Goal: Check status: Check status

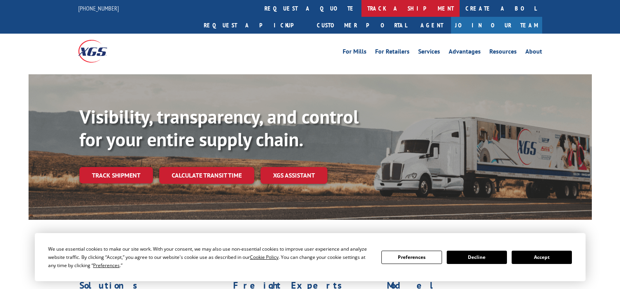
click at [362, 7] on link "track a shipment" at bounding box center [411, 8] width 98 height 17
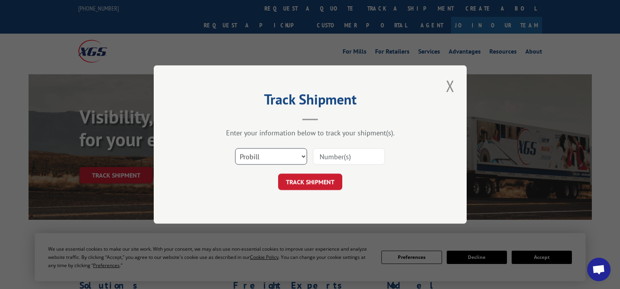
click at [272, 157] on select "Select category... Probill BOL PO" at bounding box center [271, 156] width 72 height 16
select select "bol"
click at [235, 148] on select "Select category... Probill BOL PO" at bounding box center [271, 156] width 72 height 16
click at [327, 157] on input at bounding box center [349, 156] width 72 height 16
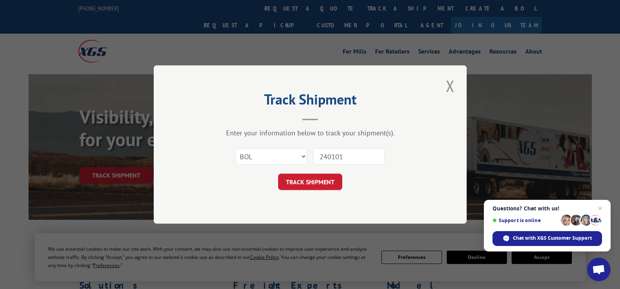
type input "2401017"
click button "TRACK SHIPMENT" at bounding box center [310, 182] width 64 height 16
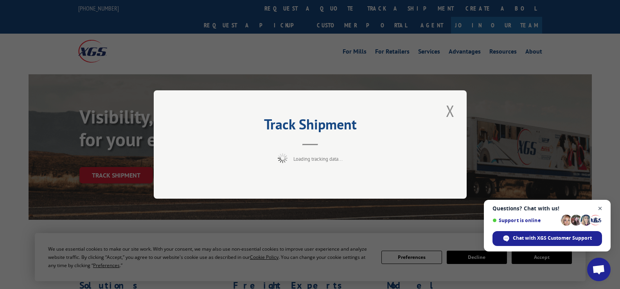
click at [600, 209] on span "Open chat" at bounding box center [601, 209] width 10 height 10
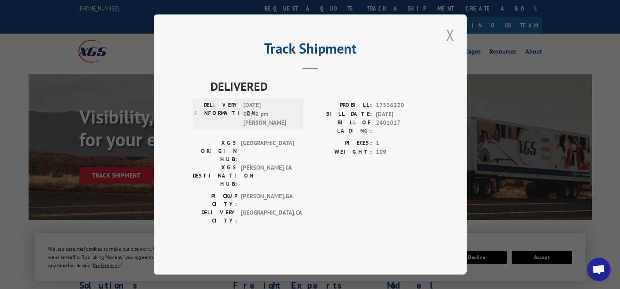
click at [450, 46] on button "Close modal" at bounding box center [450, 35] width 13 height 22
